Goal: Download file/media

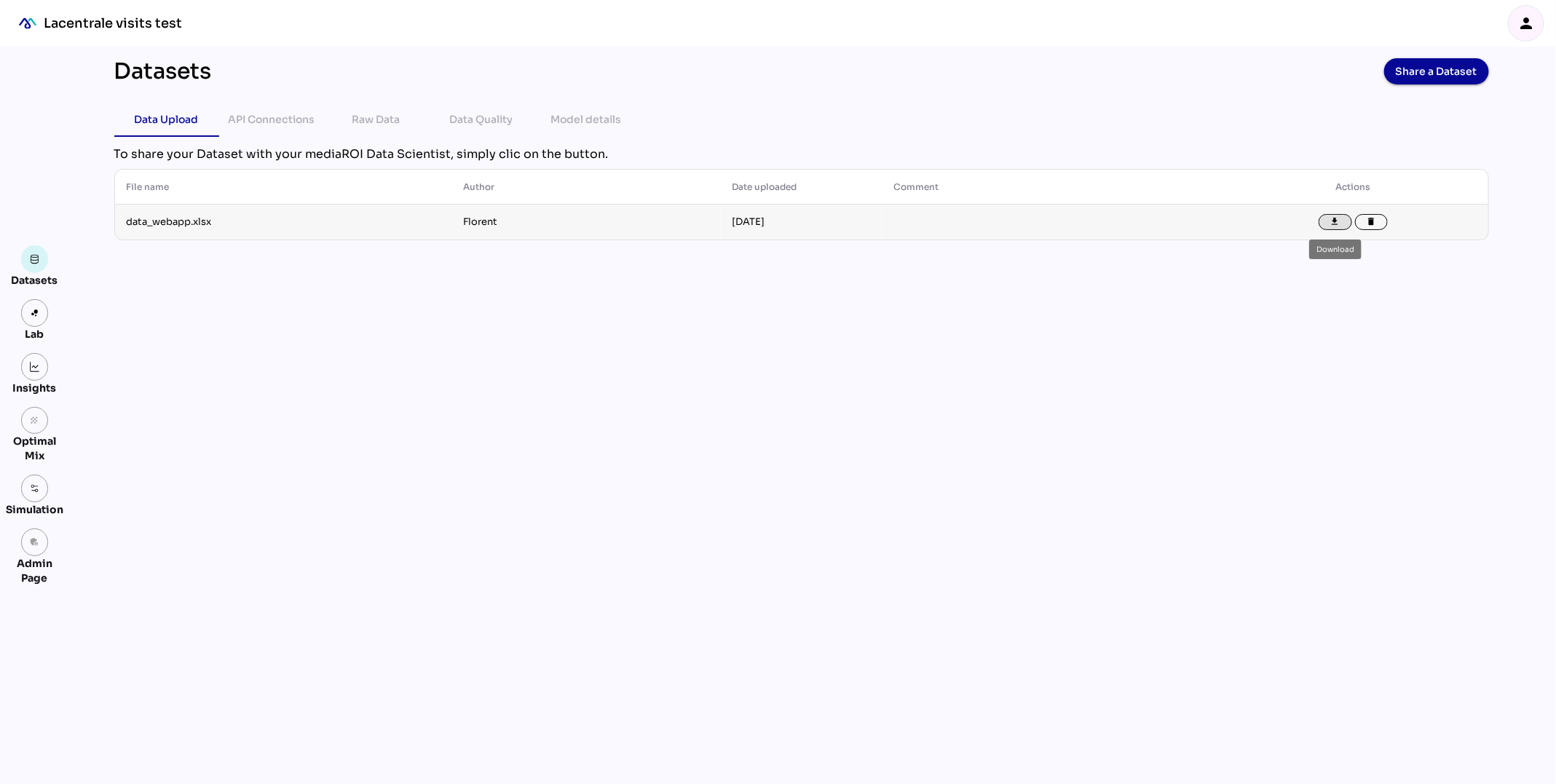
click at [1331, 218] on icon "file_download" at bounding box center [1335, 222] width 11 height 11
click at [1528, 27] on icon "person" at bounding box center [1526, 23] width 17 height 17
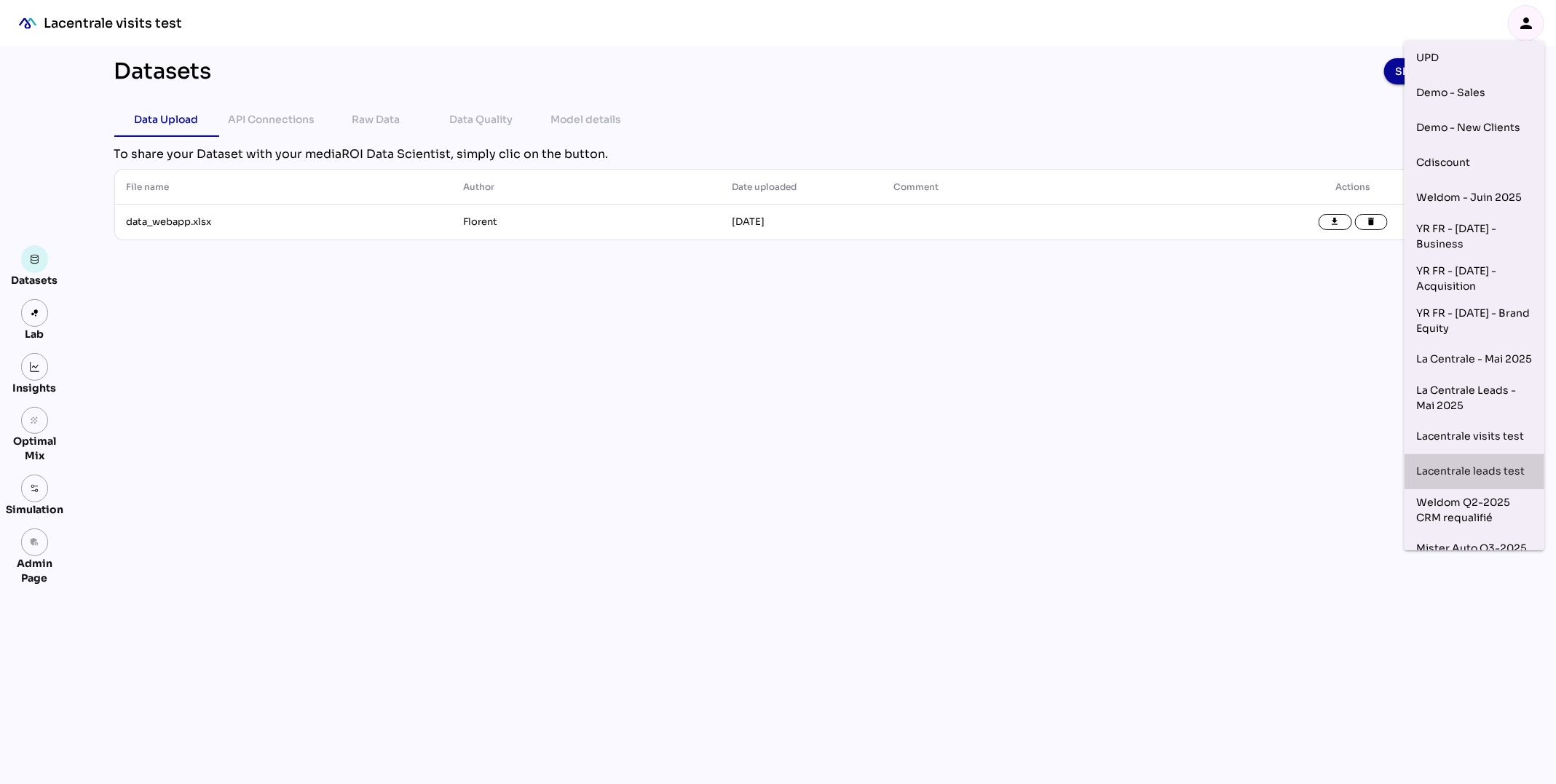
click at [1479, 473] on div "Lacentrale leads test" at bounding box center [1474, 471] width 116 height 23
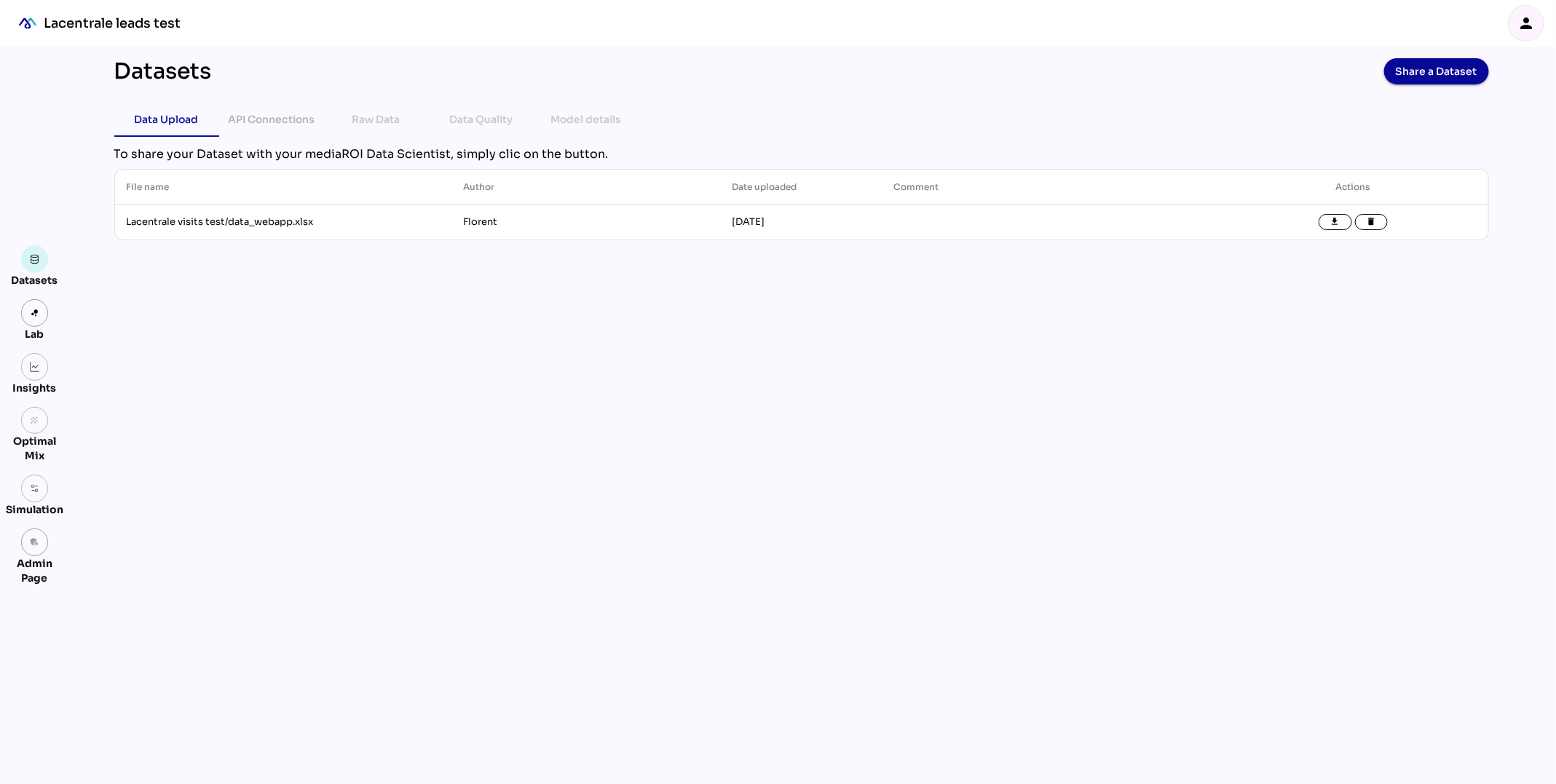
click at [1521, 32] on div "person" at bounding box center [1526, 23] width 35 height 35
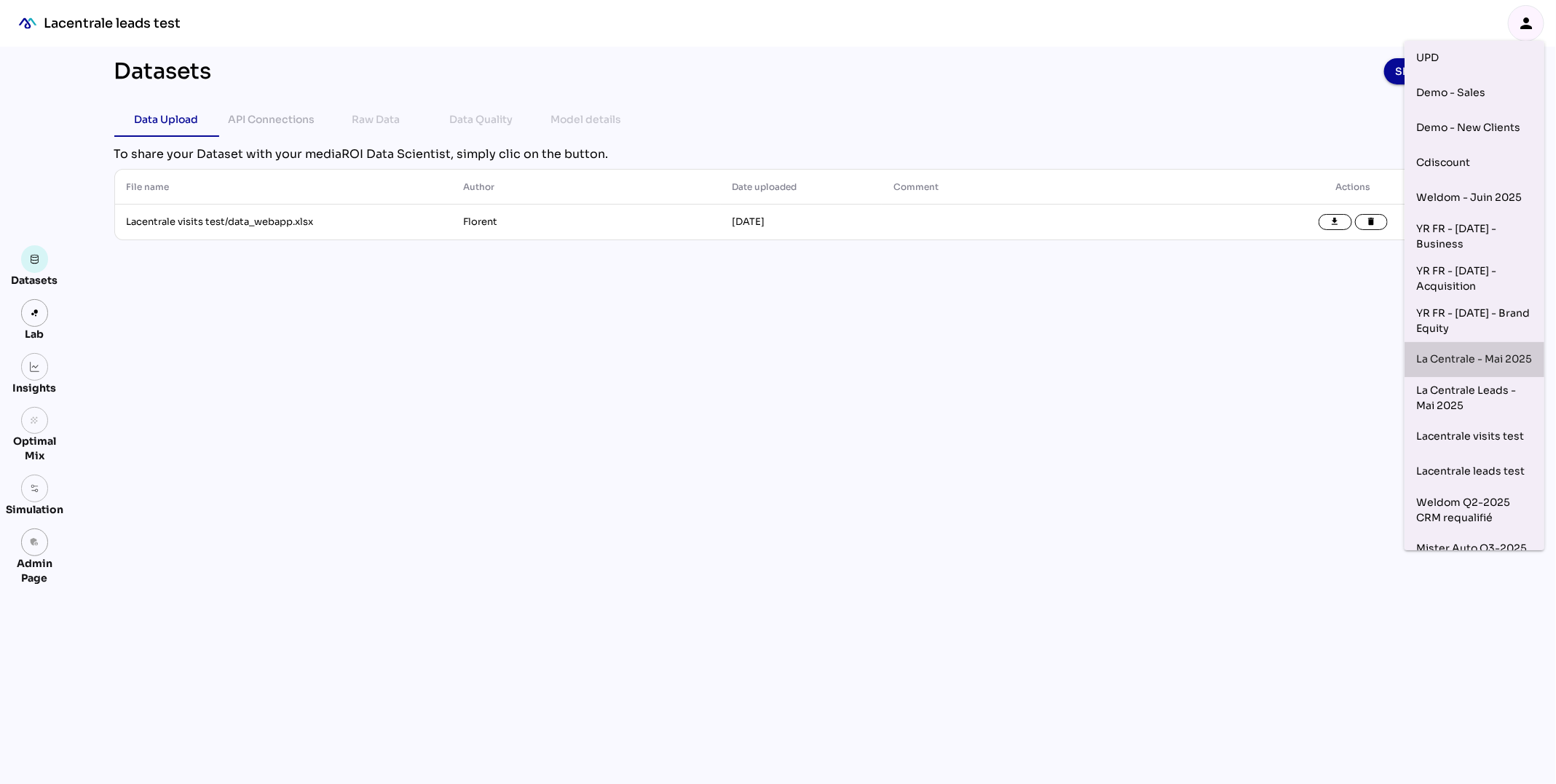
click at [1476, 365] on div "La Centrale - Mai 2025" at bounding box center [1474, 359] width 116 height 23
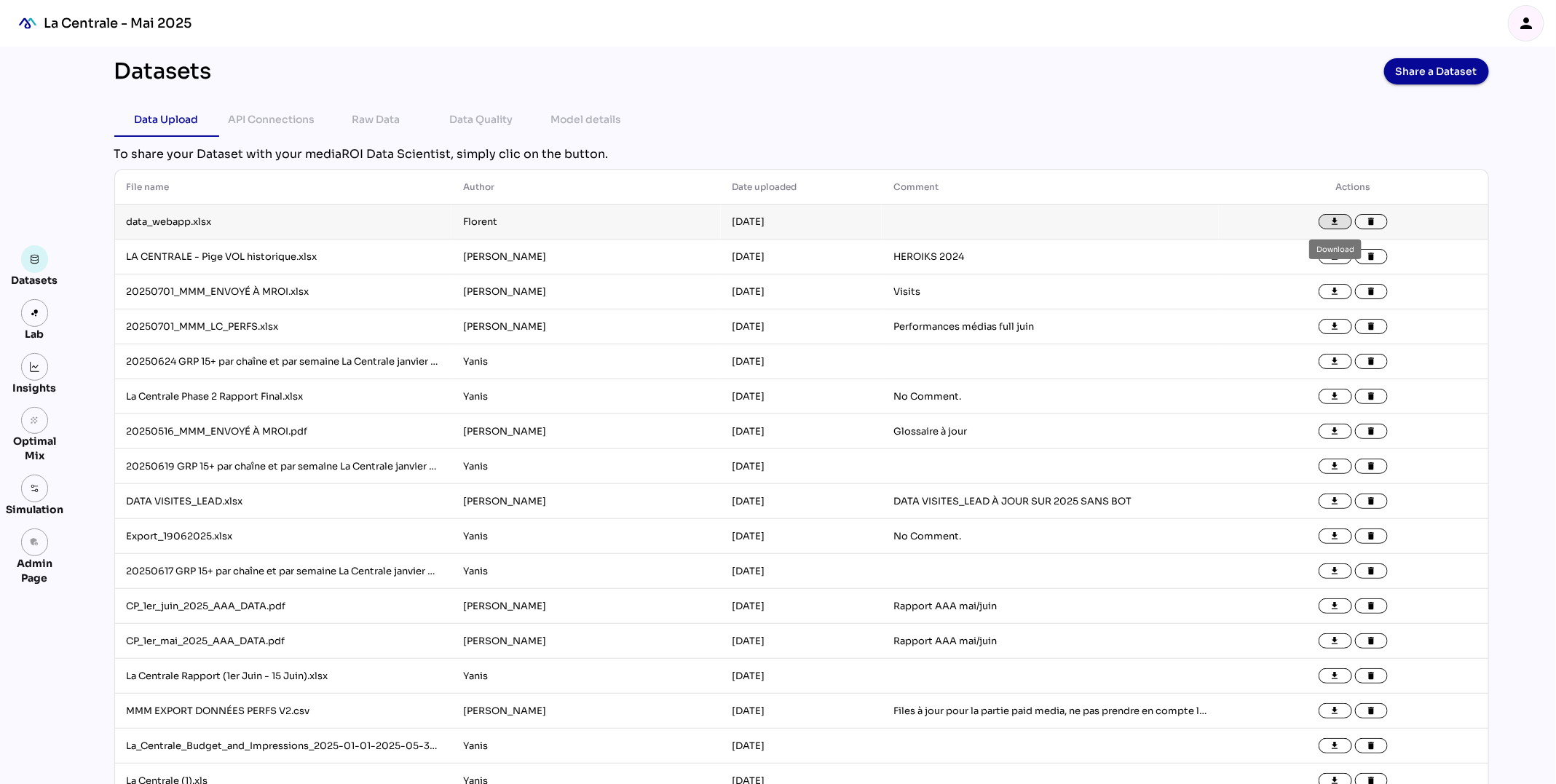
click at [1339, 223] on icon "file_download" at bounding box center [1335, 222] width 11 height 11
click at [1529, 20] on icon "person" at bounding box center [1526, 23] width 17 height 17
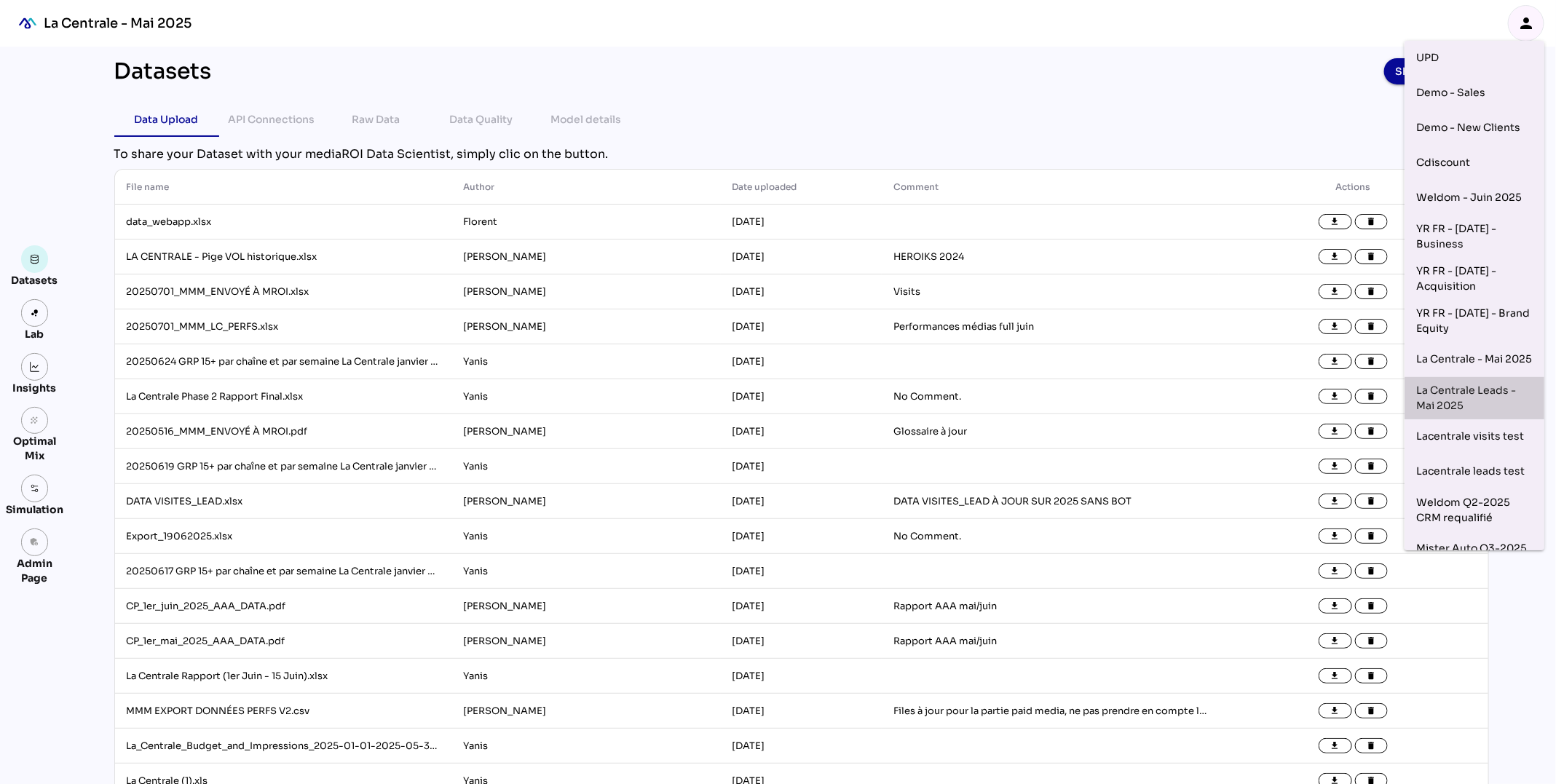
click at [1452, 399] on div "La Centrale Leads - Mai 2025" at bounding box center [1474, 398] width 116 height 31
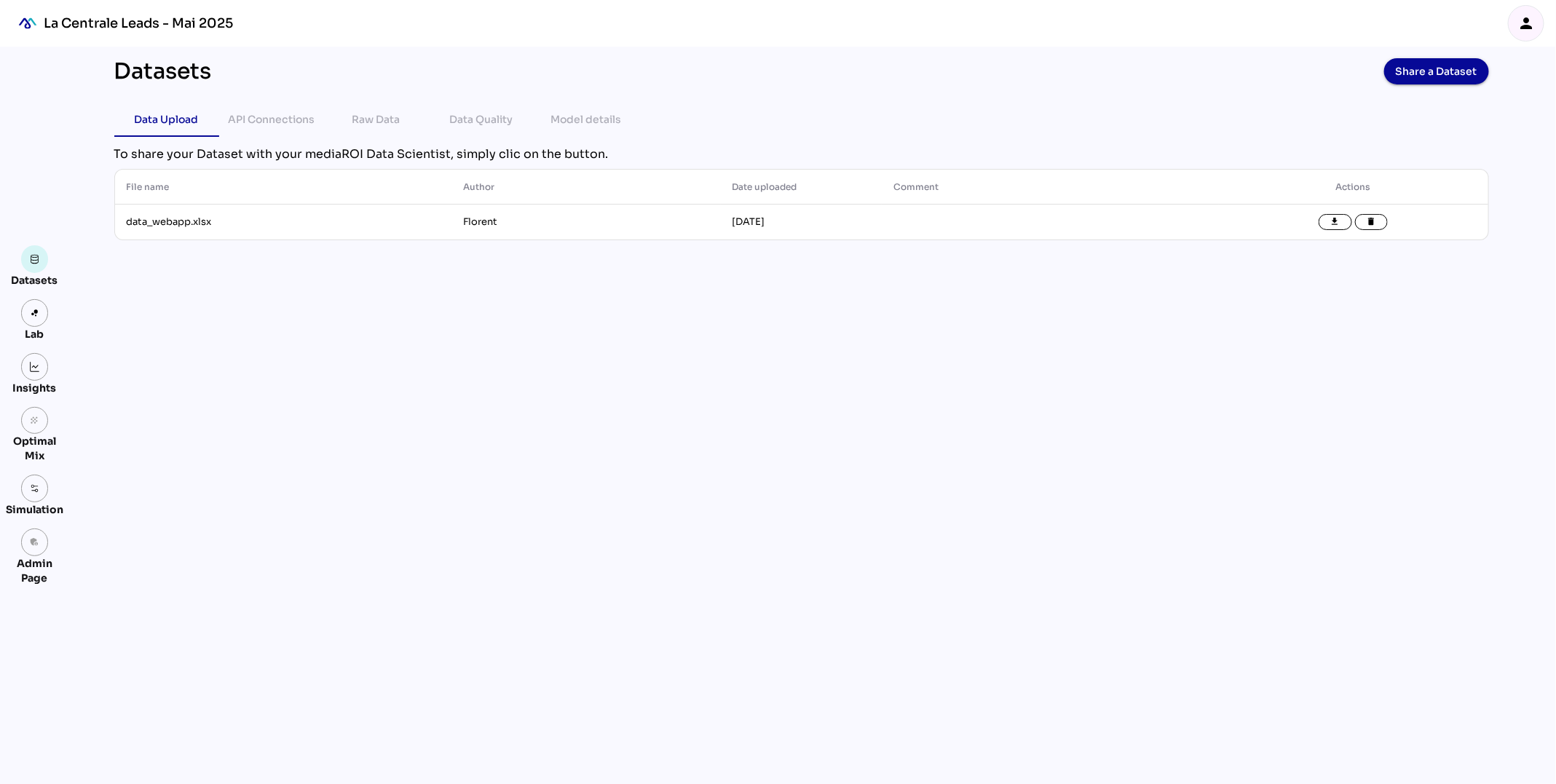
click at [1524, 25] on icon "person" at bounding box center [1526, 23] width 17 height 17
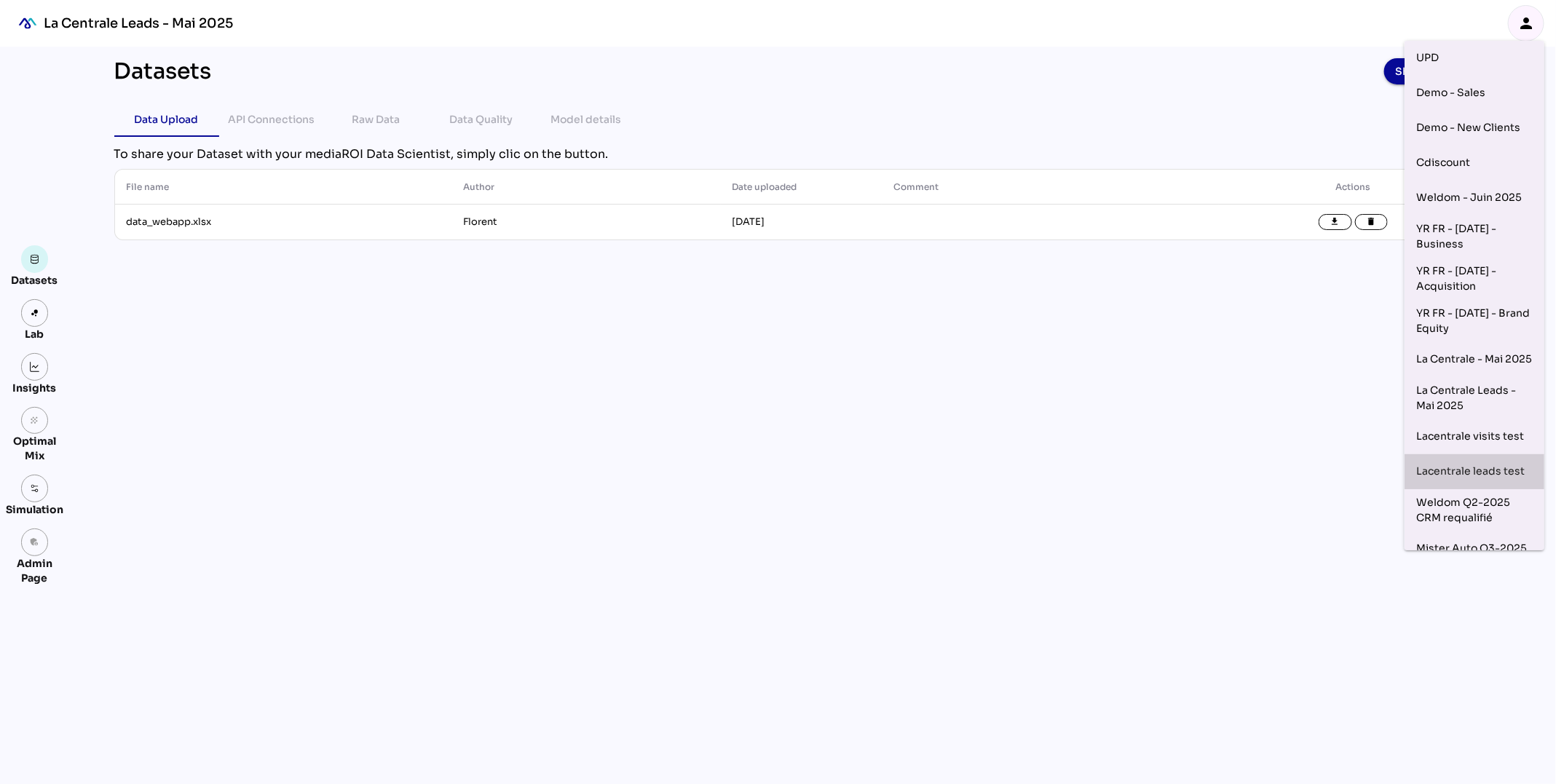
click at [1484, 475] on div "Lacentrale leads test" at bounding box center [1474, 471] width 116 height 23
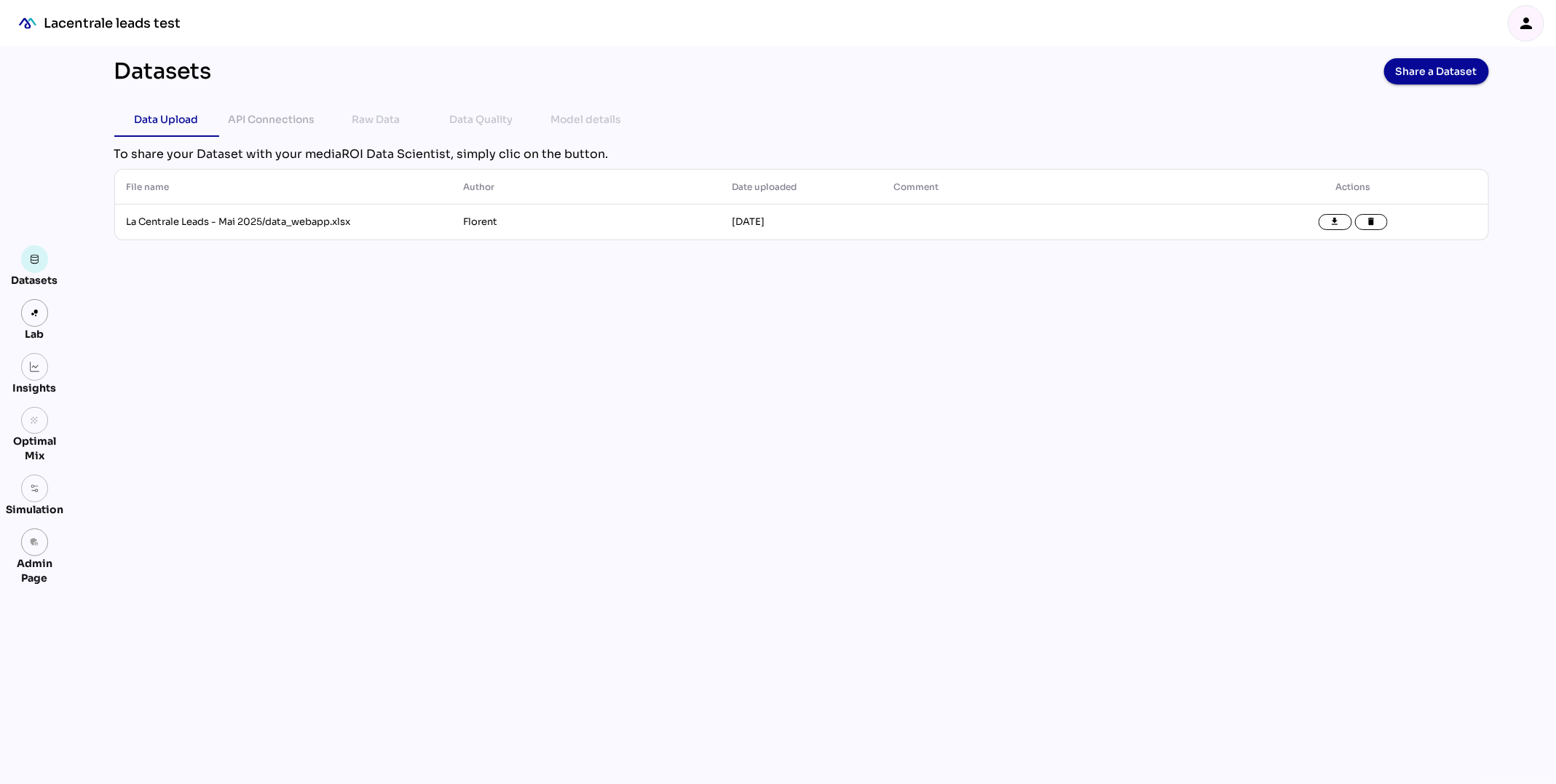
click at [1525, 28] on icon "person" at bounding box center [1526, 23] width 17 height 17
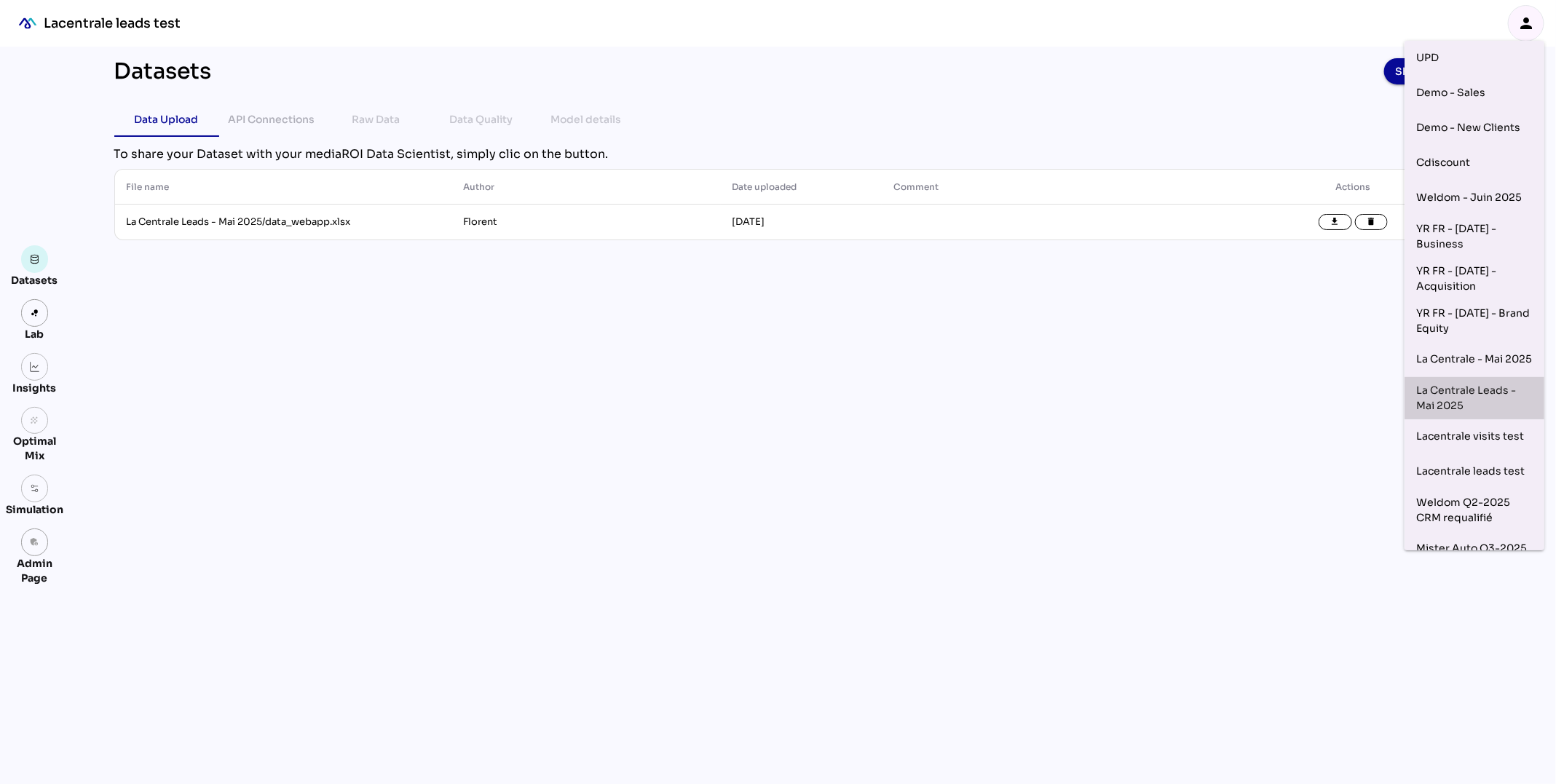
click at [1463, 406] on div "La Centrale Leads - Mai 2025" at bounding box center [1474, 398] width 116 height 31
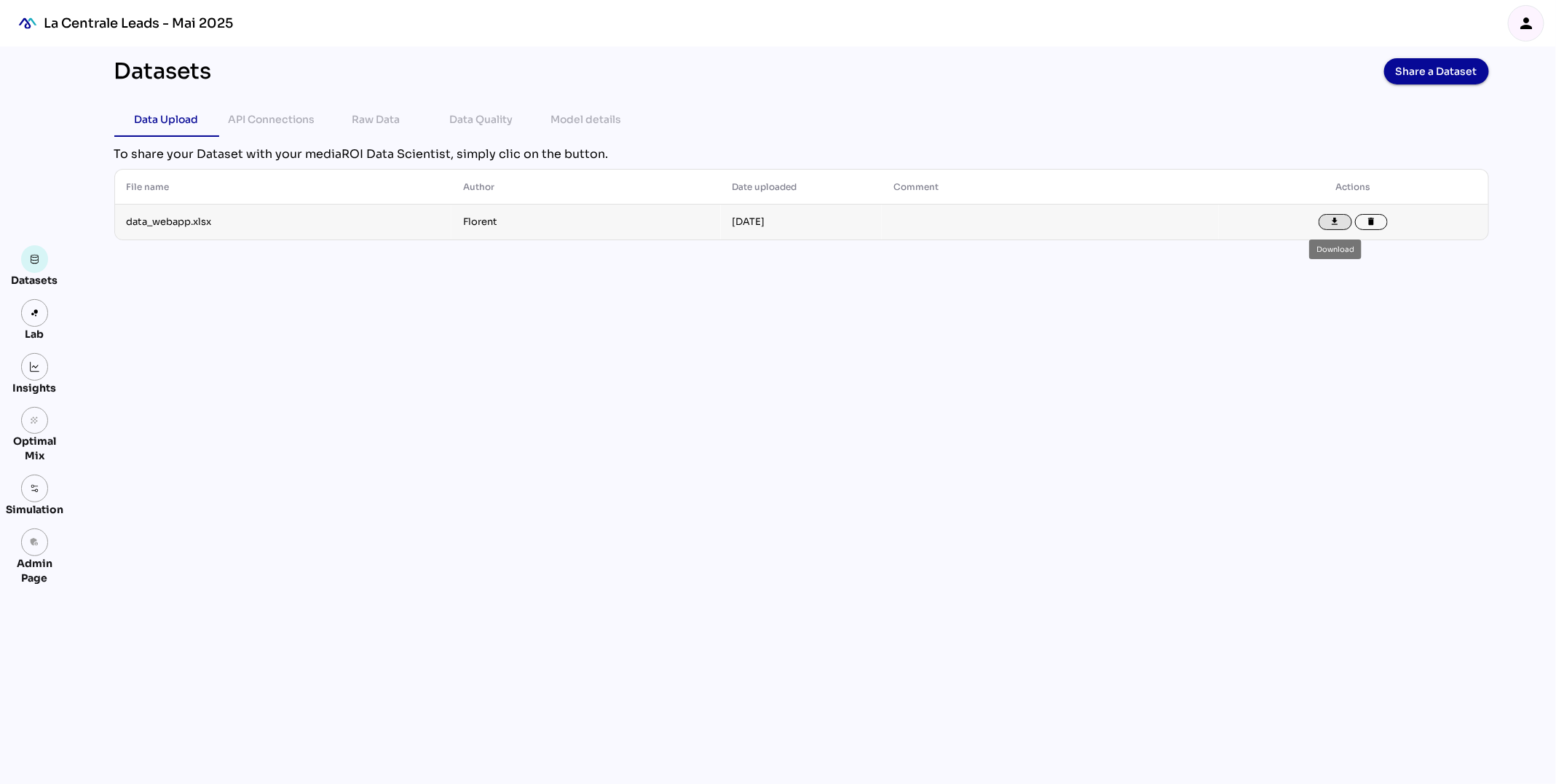
click at [1332, 221] on icon "file_download" at bounding box center [1335, 222] width 11 height 11
click at [1529, 23] on icon "person" at bounding box center [1526, 23] width 17 height 17
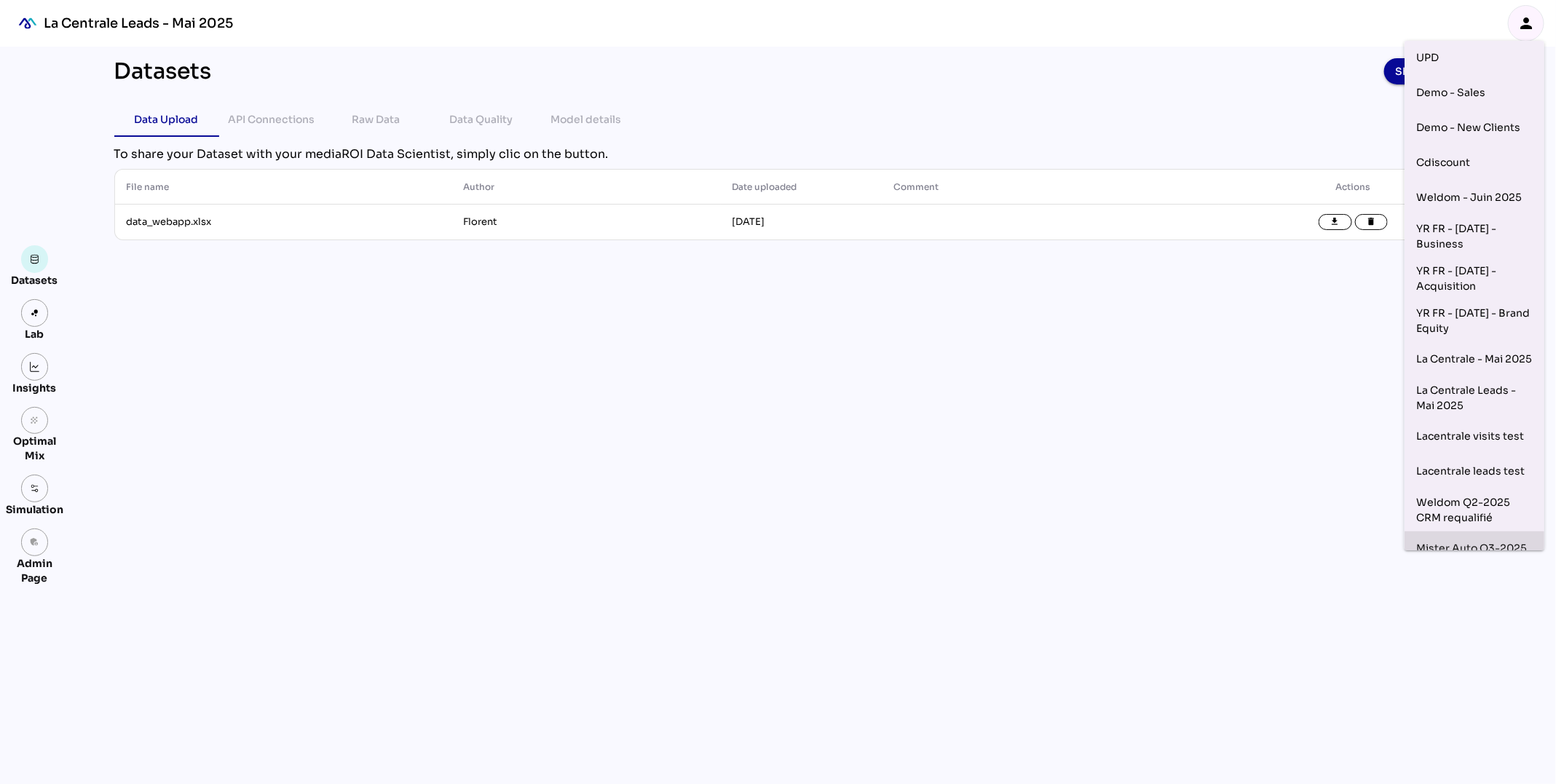
scroll to position [51, 0]
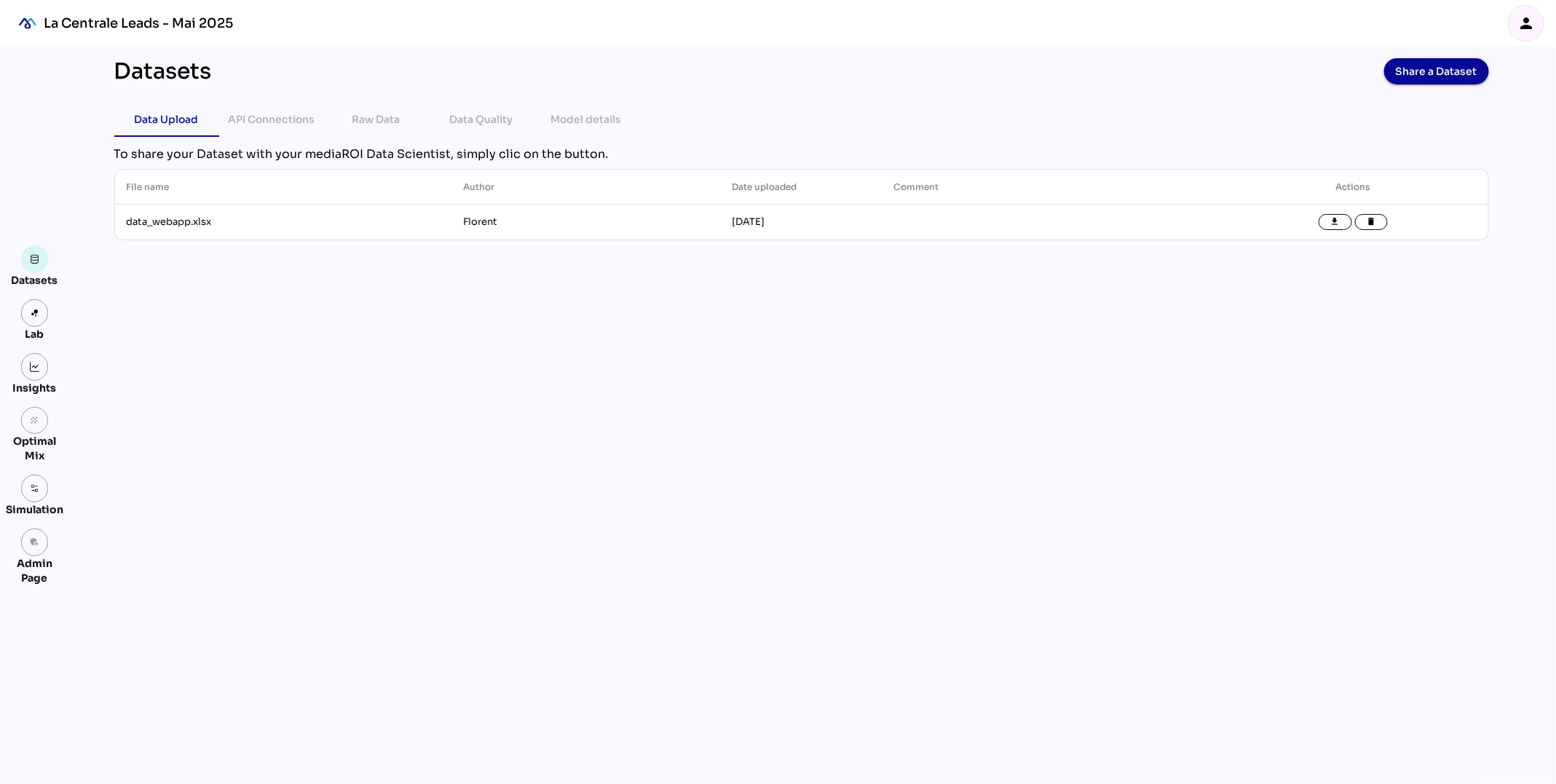
click at [1527, 26] on icon "person" at bounding box center [1526, 23] width 17 height 17
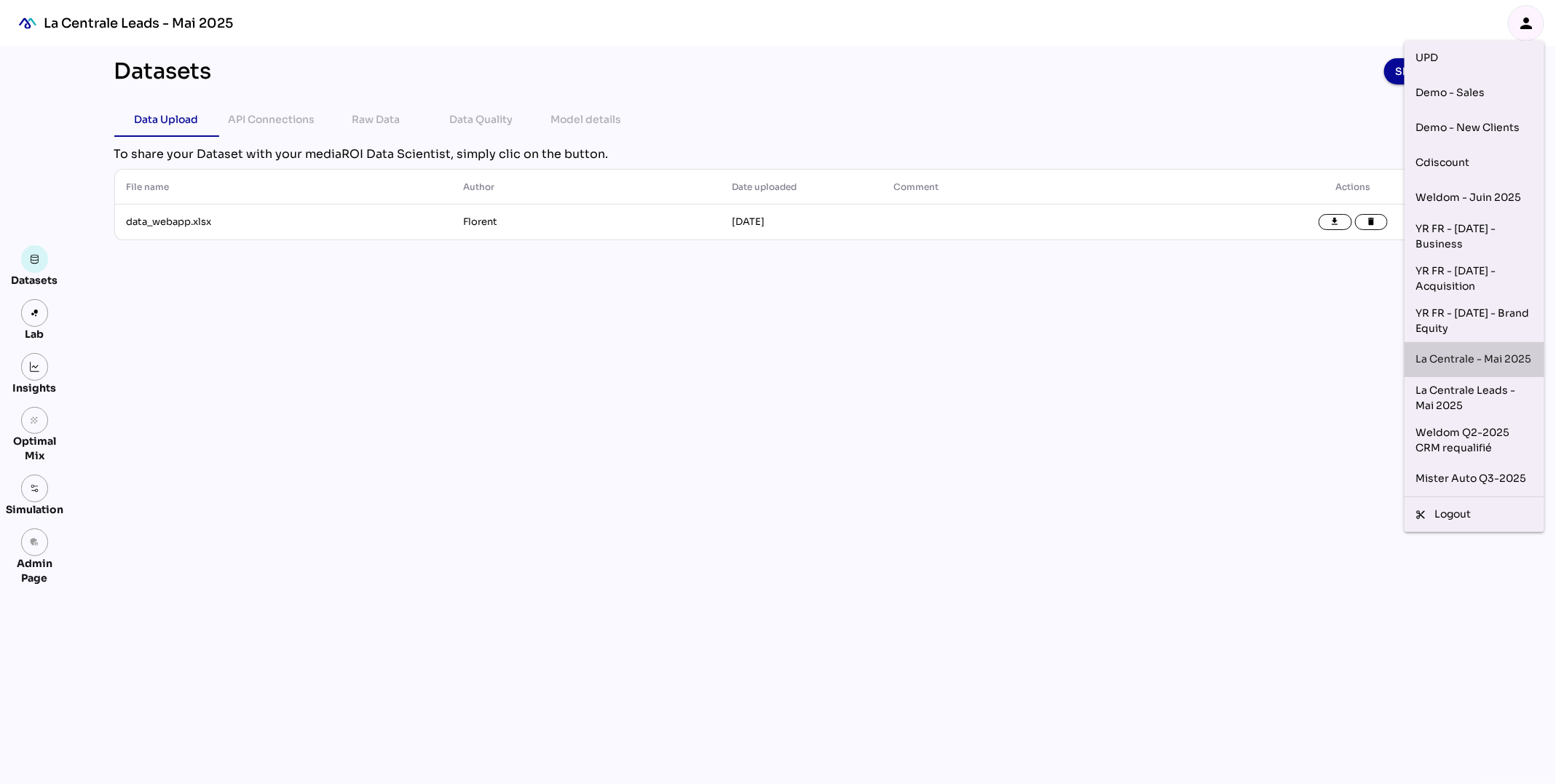
click at [1479, 362] on div "La Centrale - Mai 2025" at bounding box center [1474, 359] width 116 height 23
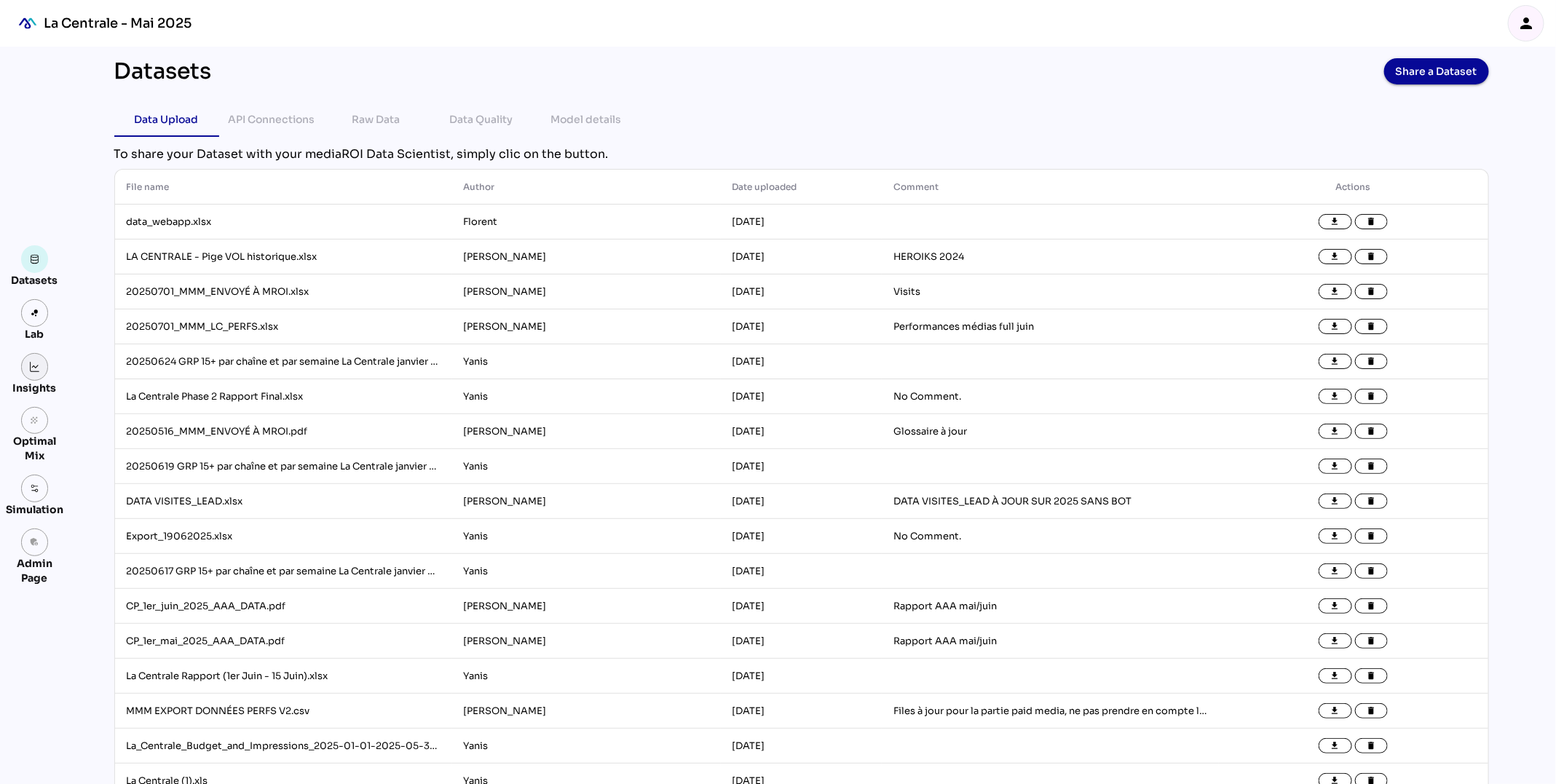
click at [25, 369] on link at bounding box center [35, 367] width 28 height 28
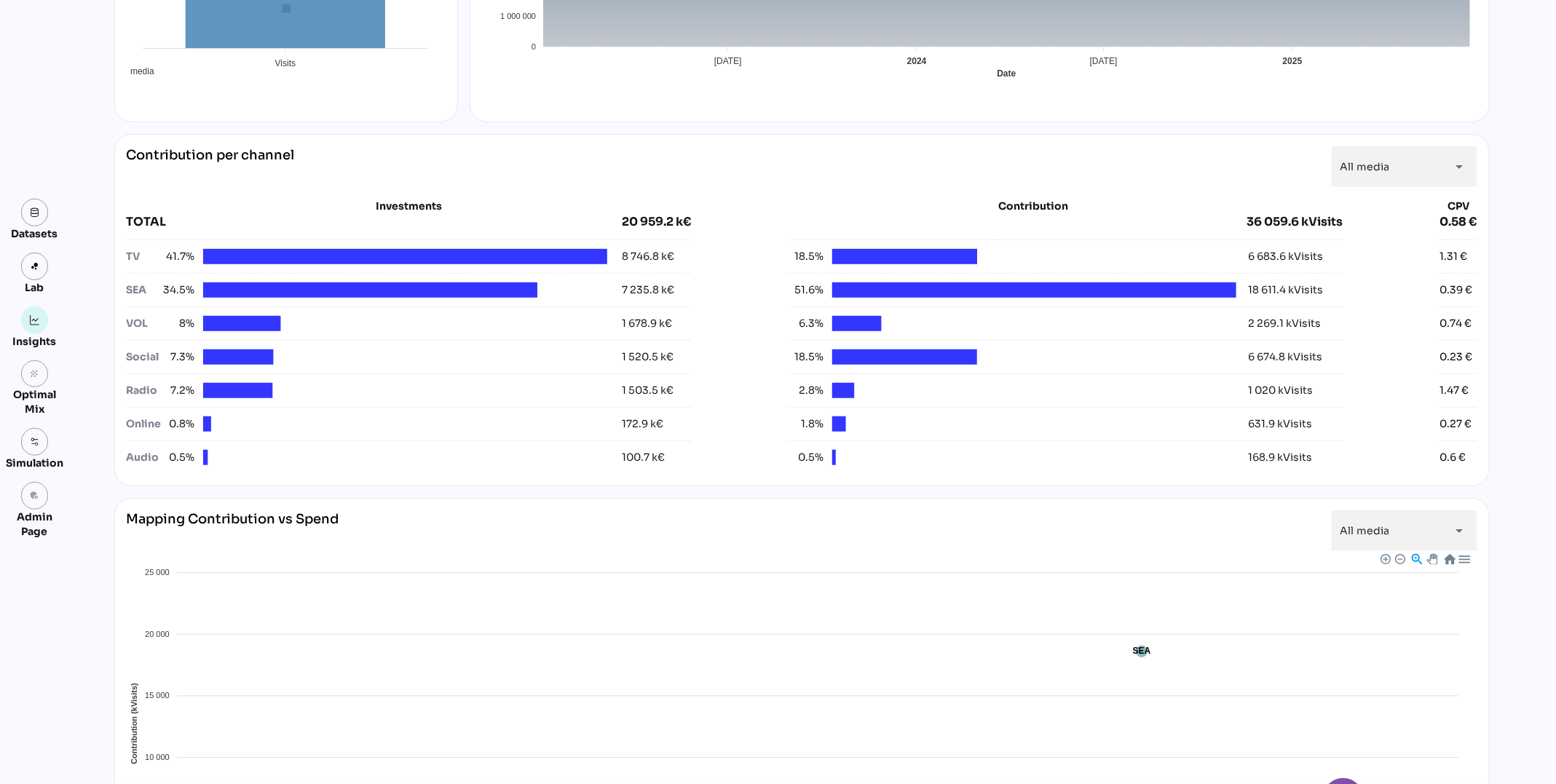
scroll to position [445, 0]
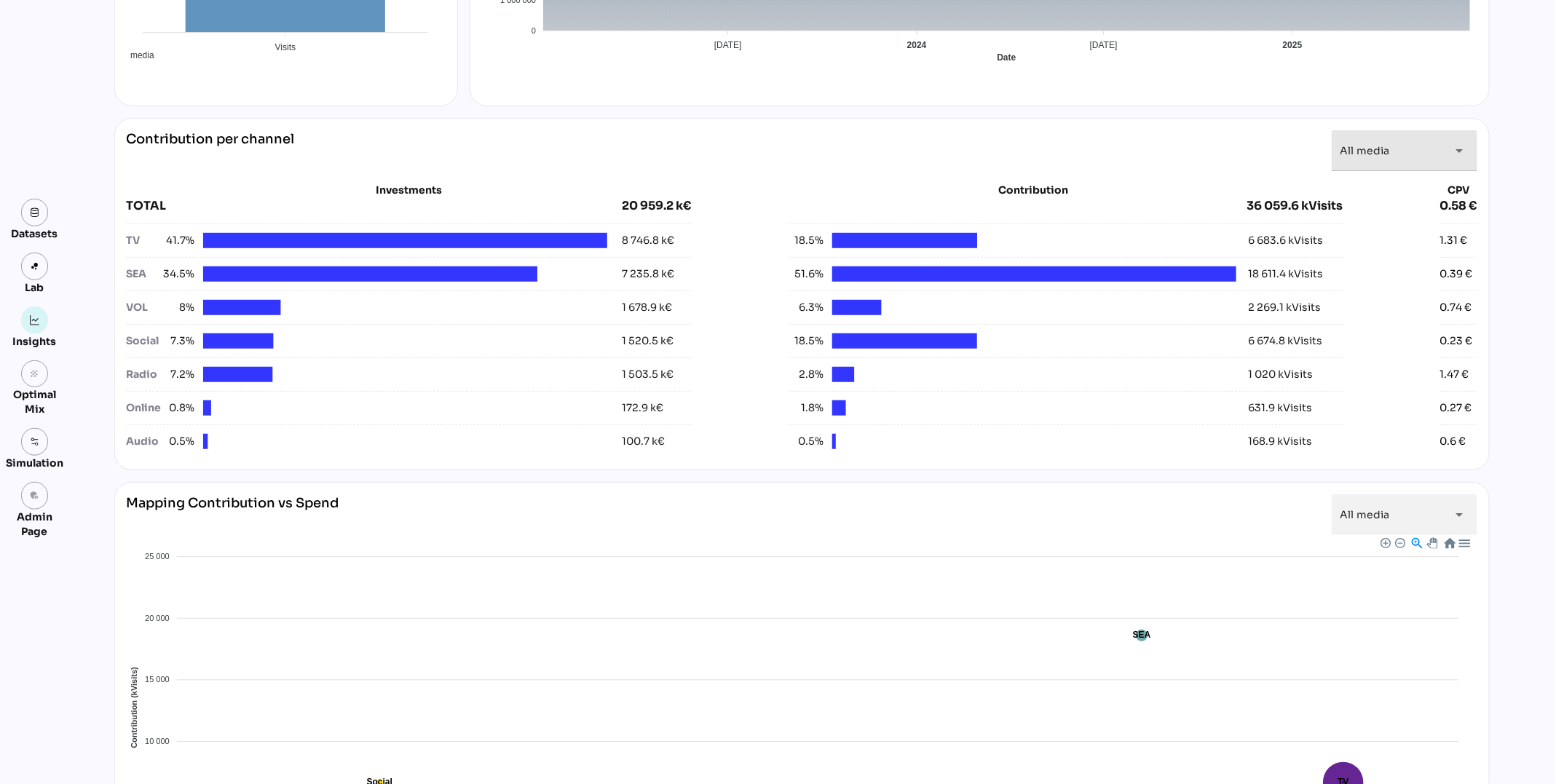
click at [1398, 153] on div "All media *********" at bounding box center [1392, 151] width 102 height 41
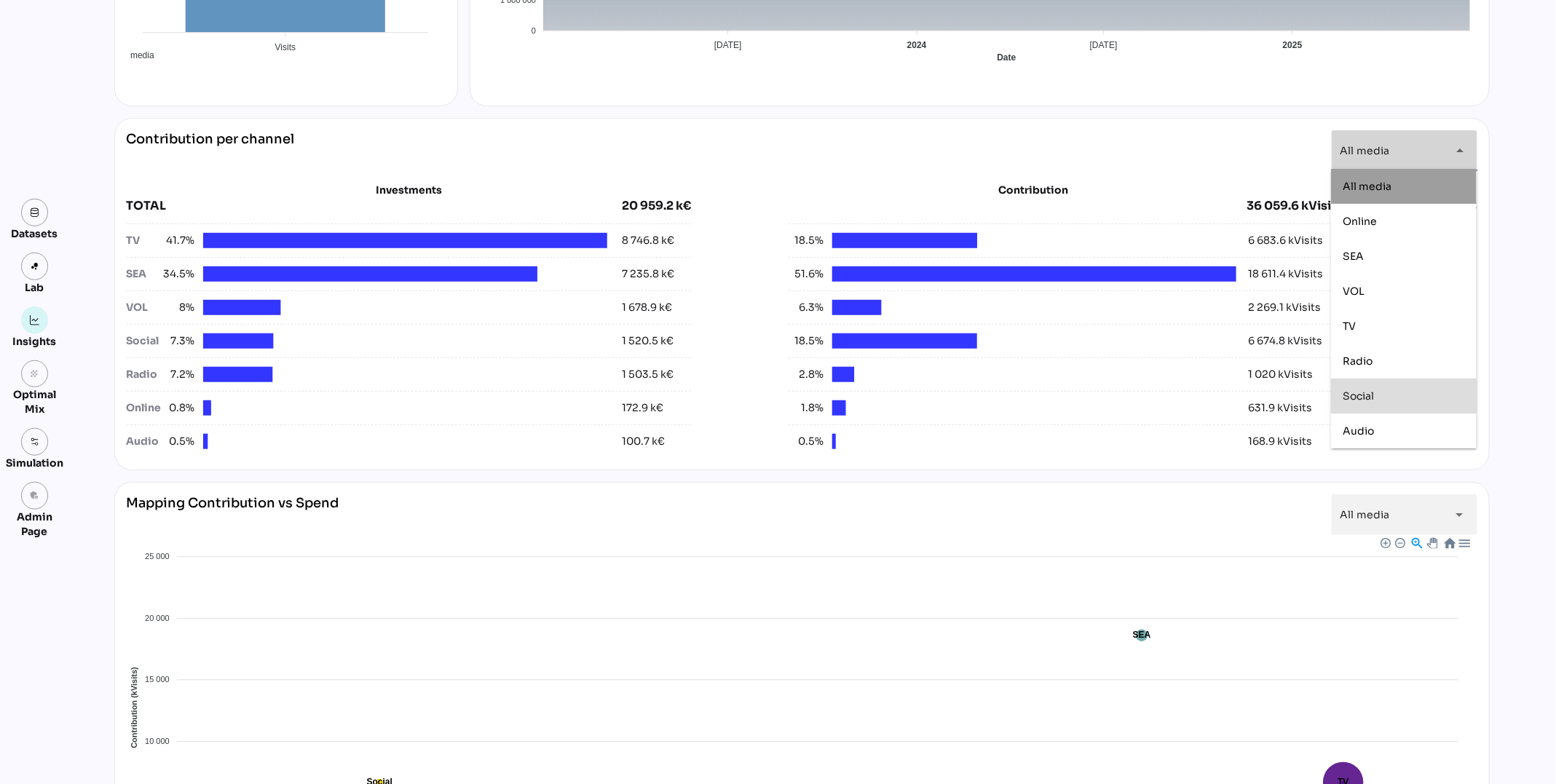
click at [1387, 403] on div "Social" at bounding box center [1404, 396] width 122 height 23
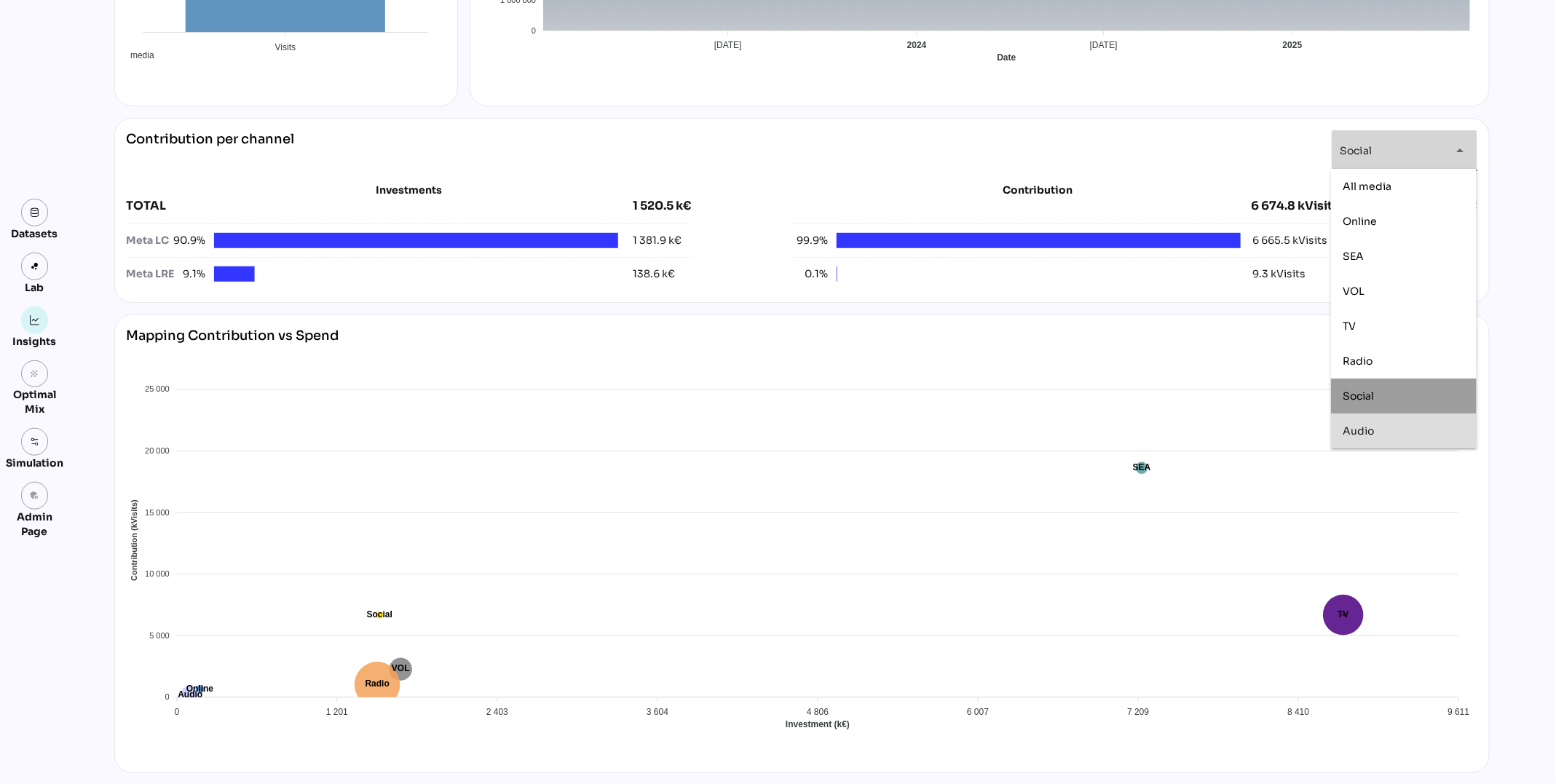
click at [1376, 435] on div "Audio" at bounding box center [1404, 431] width 122 height 13
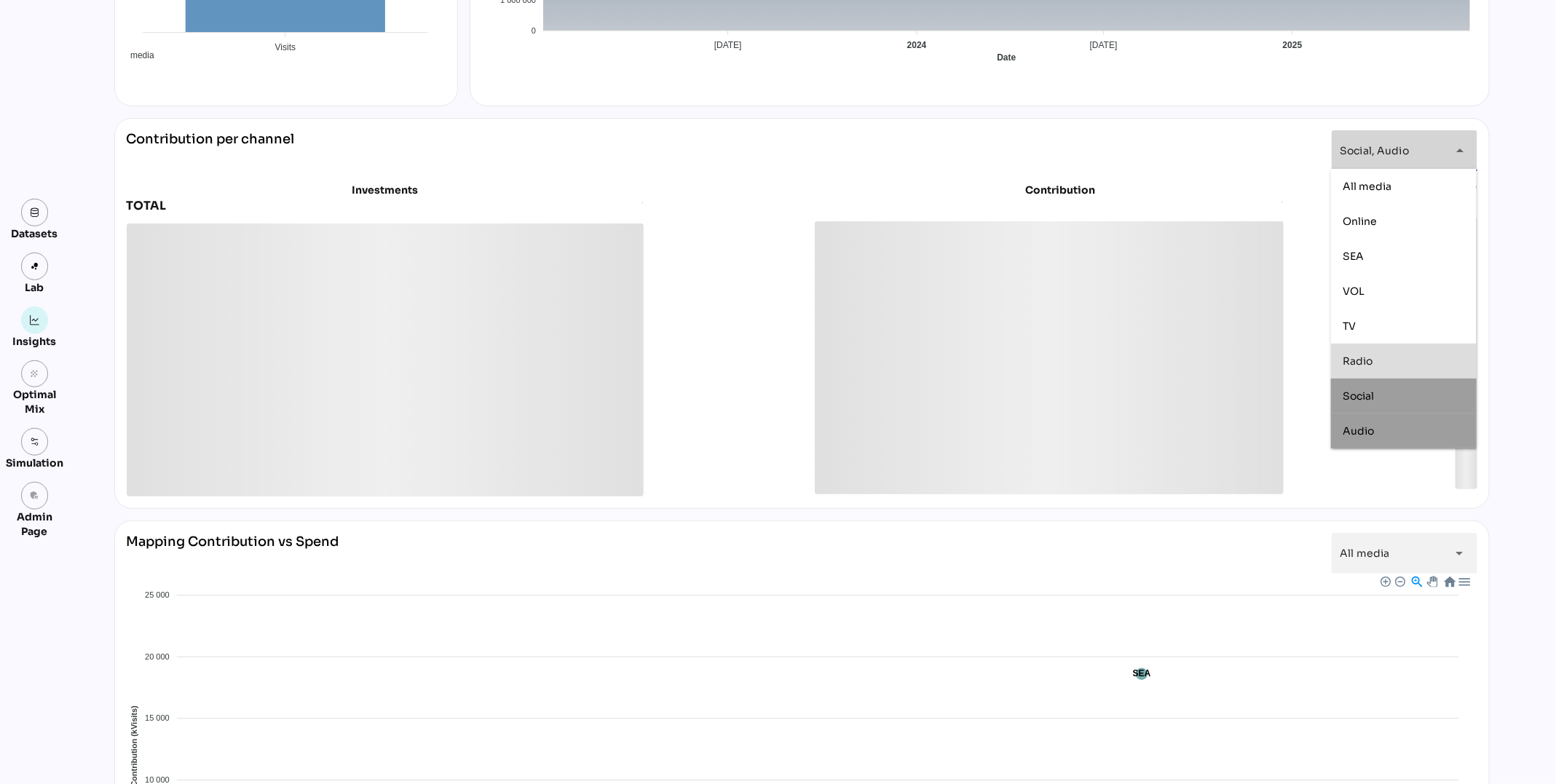
click at [1371, 358] on span "Radio" at bounding box center [1358, 361] width 30 height 13
click at [1355, 317] on div "TV" at bounding box center [1404, 326] width 122 height 23
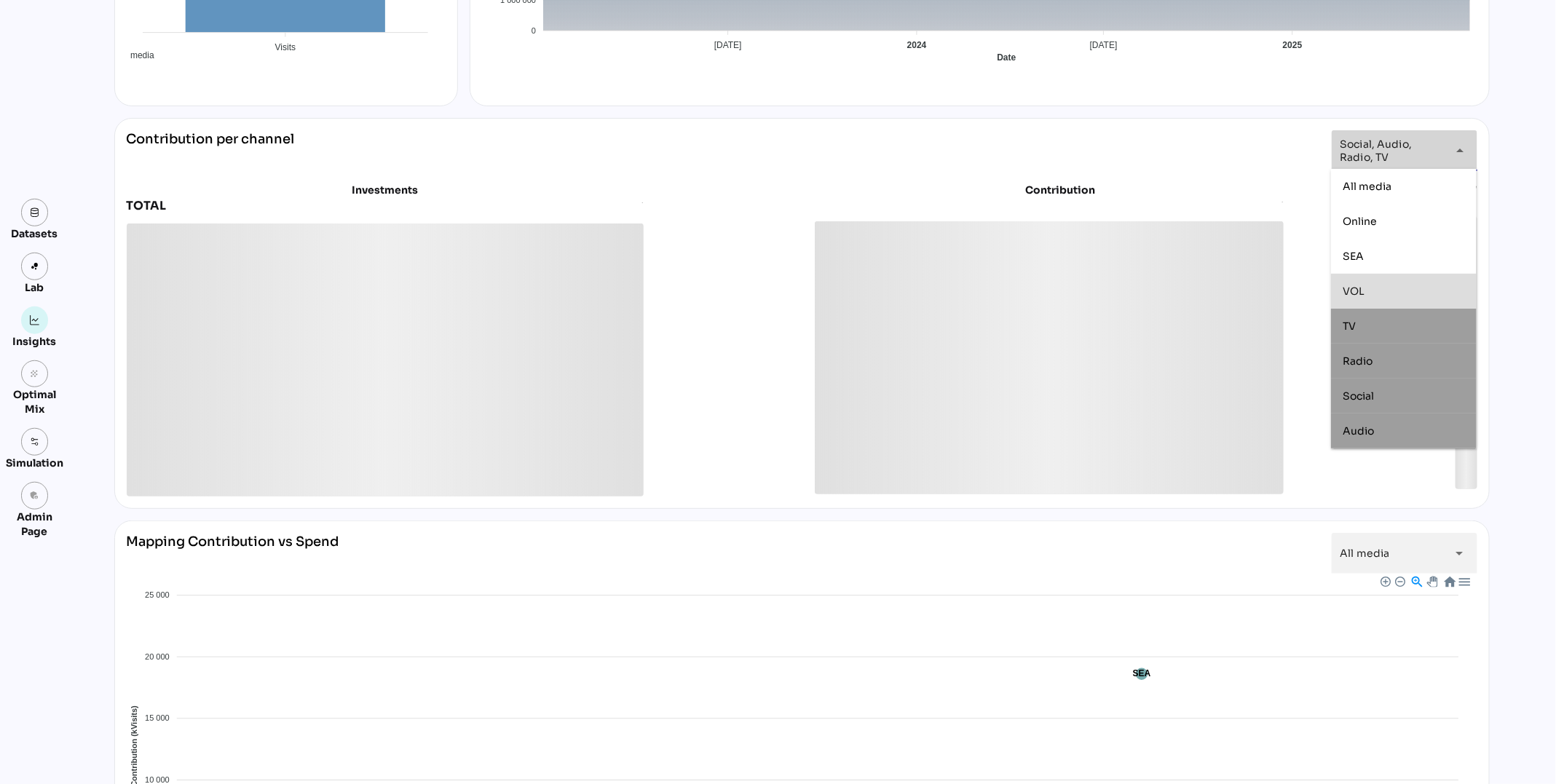
click at [1355, 287] on span "VOL" at bounding box center [1353, 291] width 22 height 13
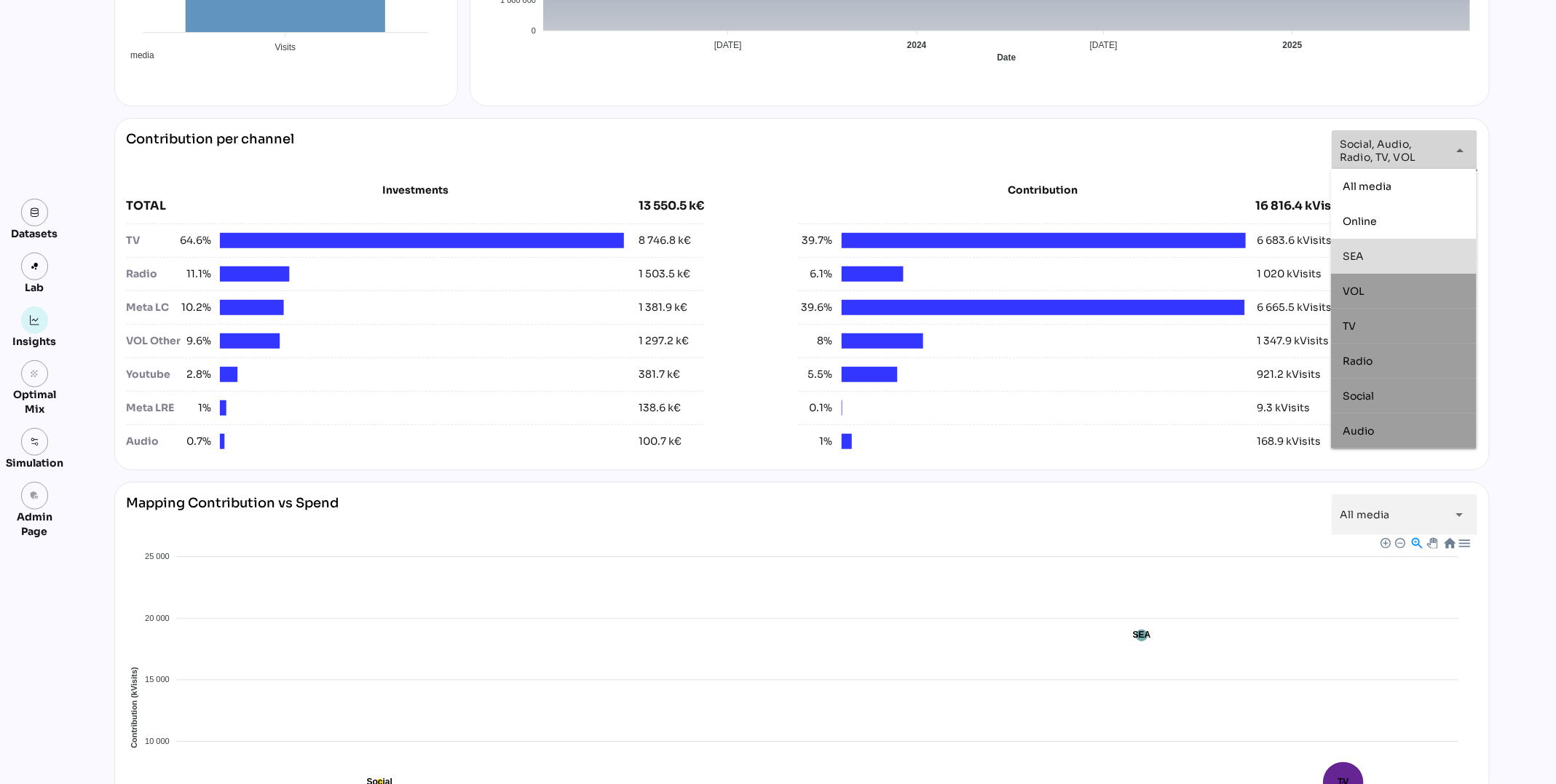
click at [1355, 263] on div "SEA" at bounding box center [1404, 256] width 122 height 23
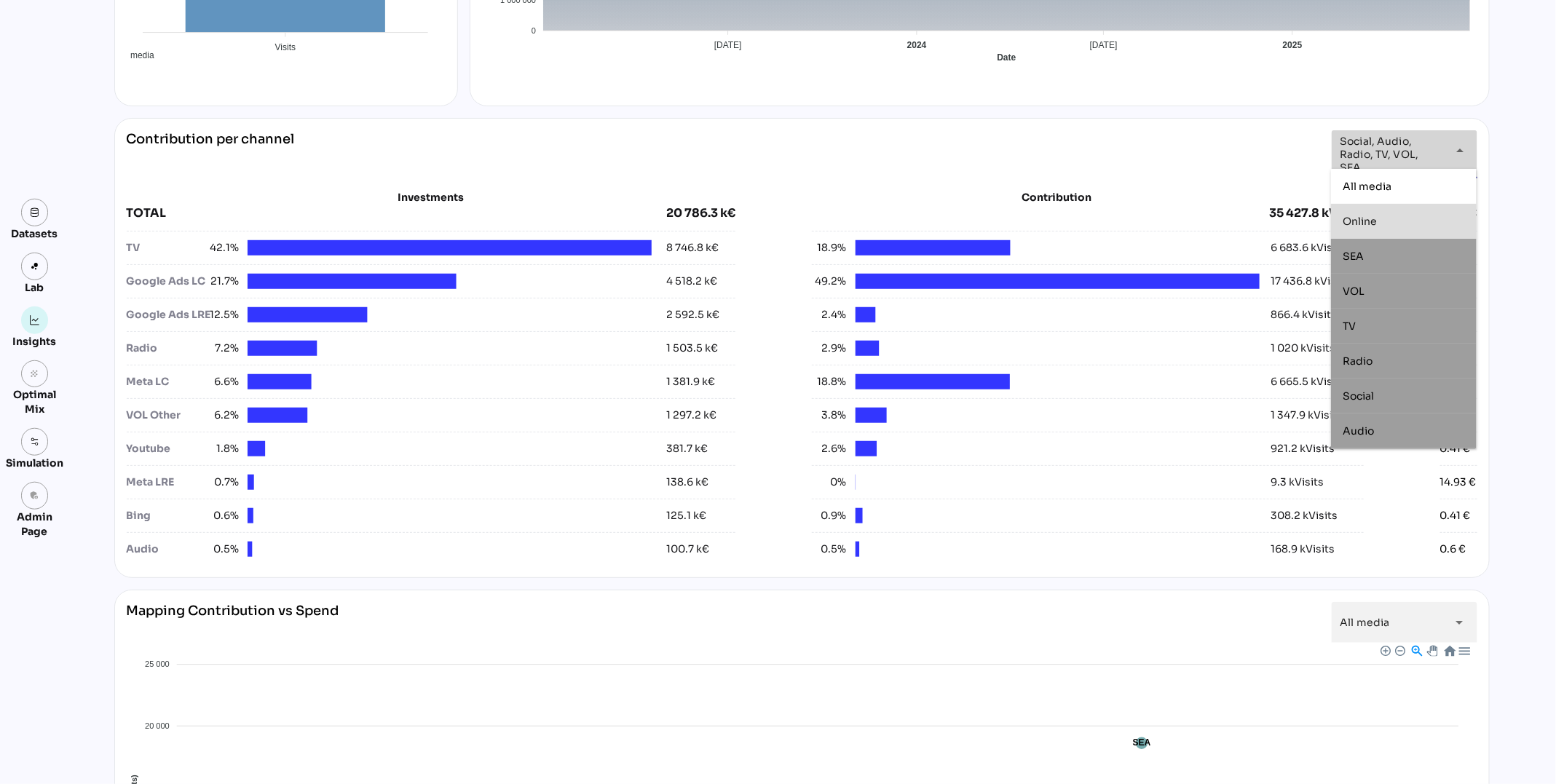
click at [1362, 222] on span "Online" at bounding box center [1360, 221] width 35 height 13
type input "**********"
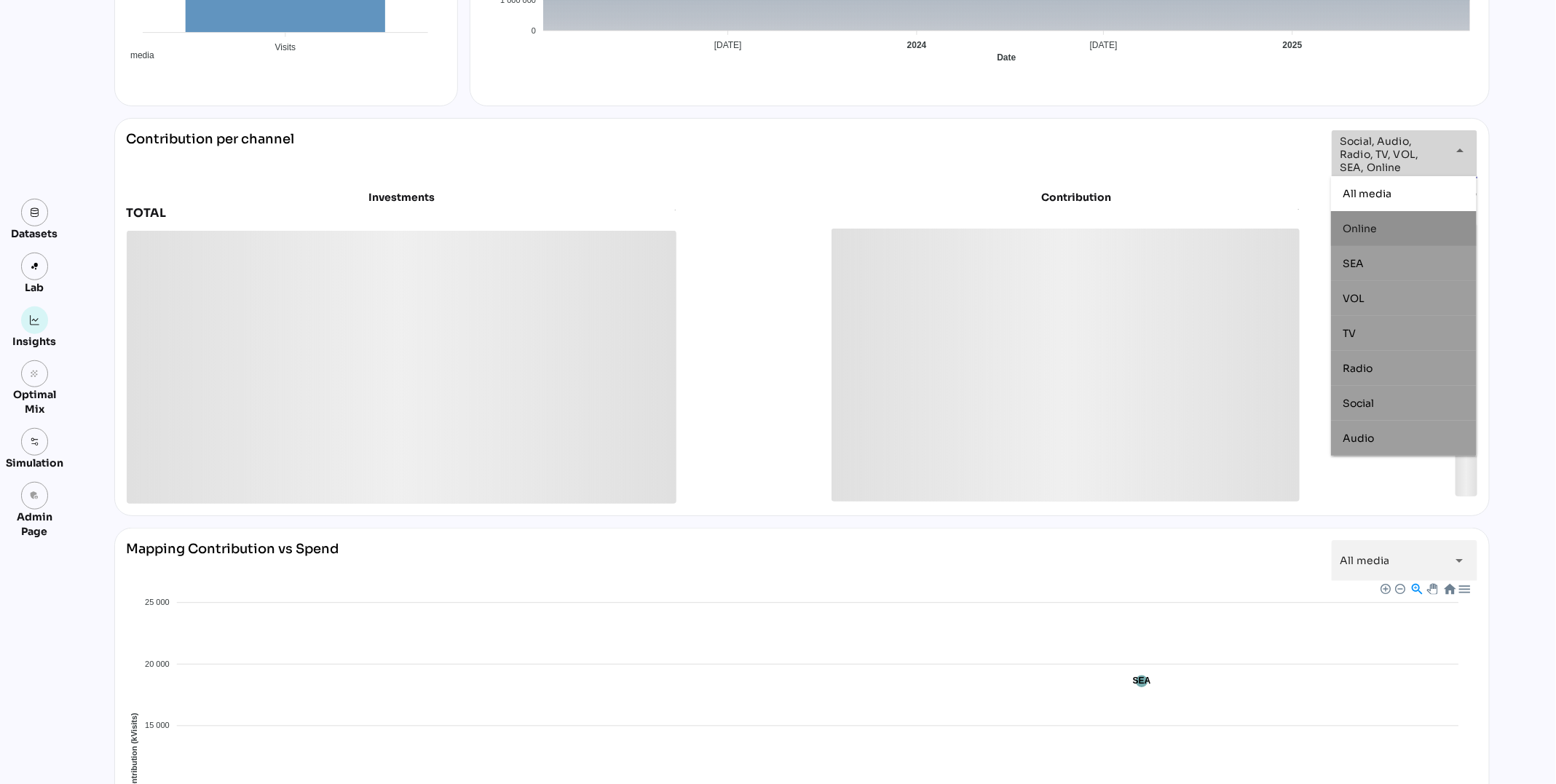
click at [1083, 139] on div "**********" at bounding box center [802, 155] width 1351 height 48
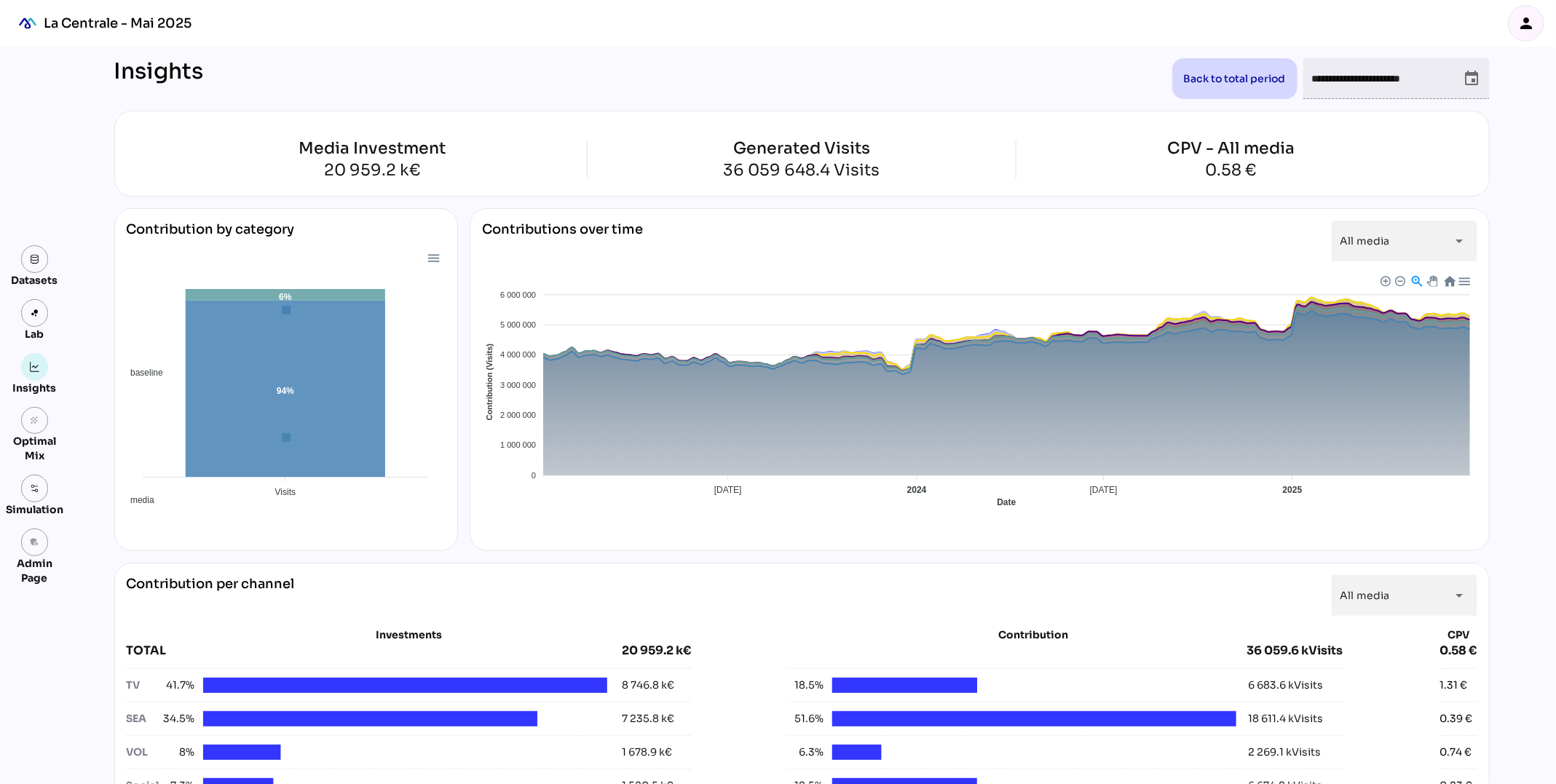
click at [1528, 29] on icon "person" at bounding box center [1526, 23] width 17 height 17
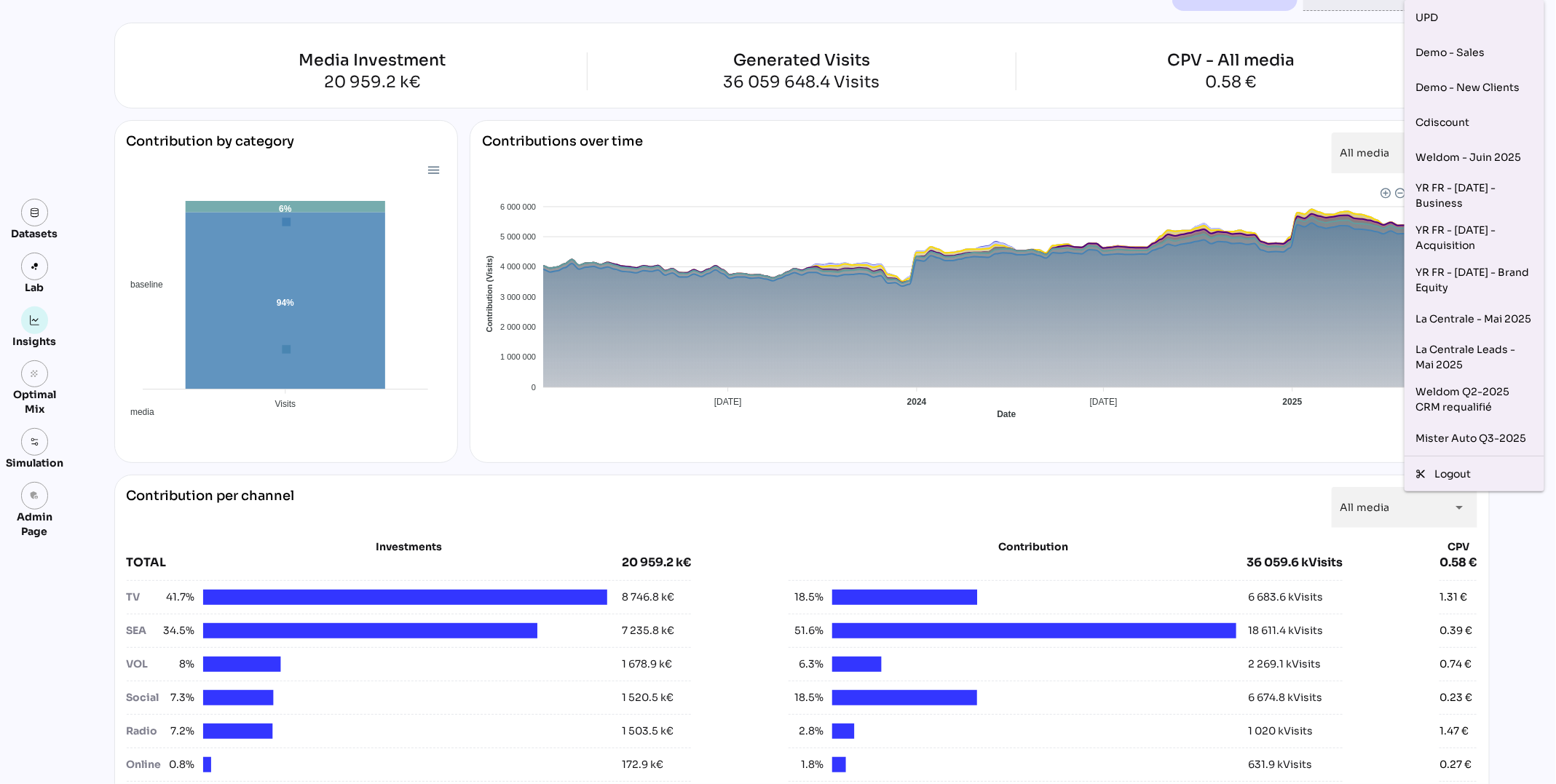
scroll to position [183, 0]
